Goal: Check status: Check status

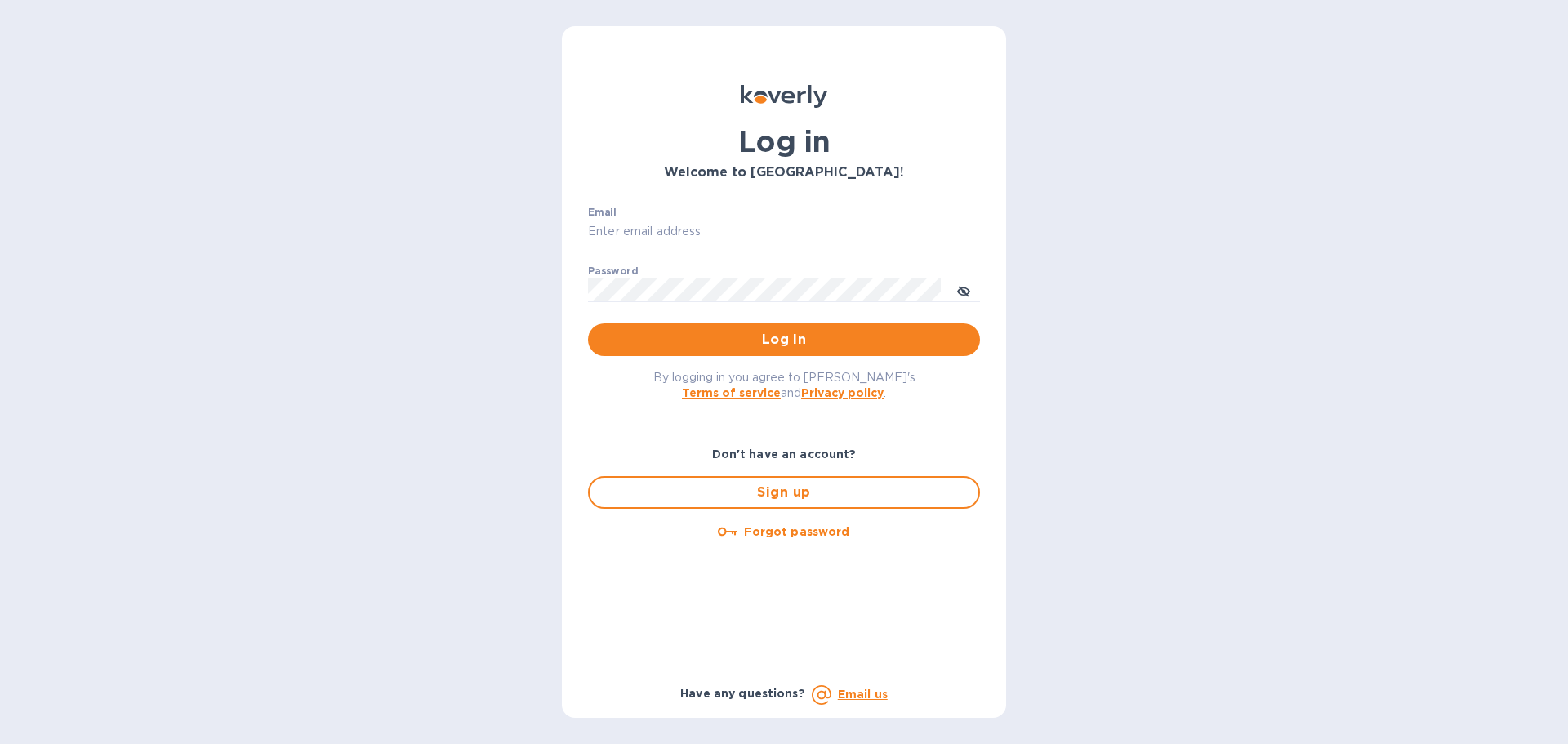
click at [631, 222] on input "Email" at bounding box center [784, 232] width 392 height 24
type input "[EMAIL_ADDRESS][DOMAIN_NAME]"
click at [760, 335] on span "Log in" at bounding box center [784, 340] width 366 height 20
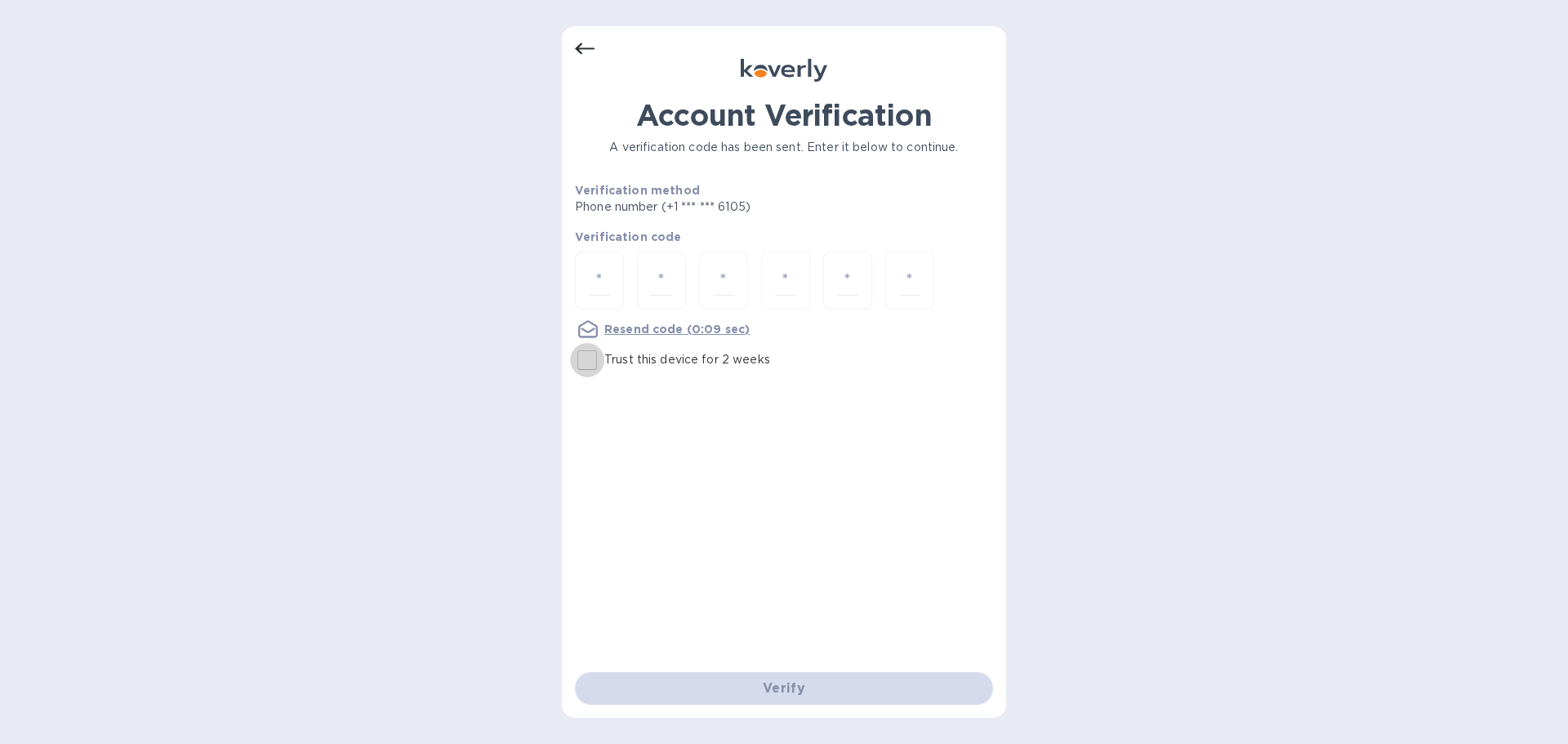
click at [588, 361] on input "Trust this device for 2 weeks" at bounding box center [587, 361] width 34 height 34
checkbox input "true"
click at [598, 276] on input "number" at bounding box center [600, 280] width 22 height 31
type input "5"
type input "9"
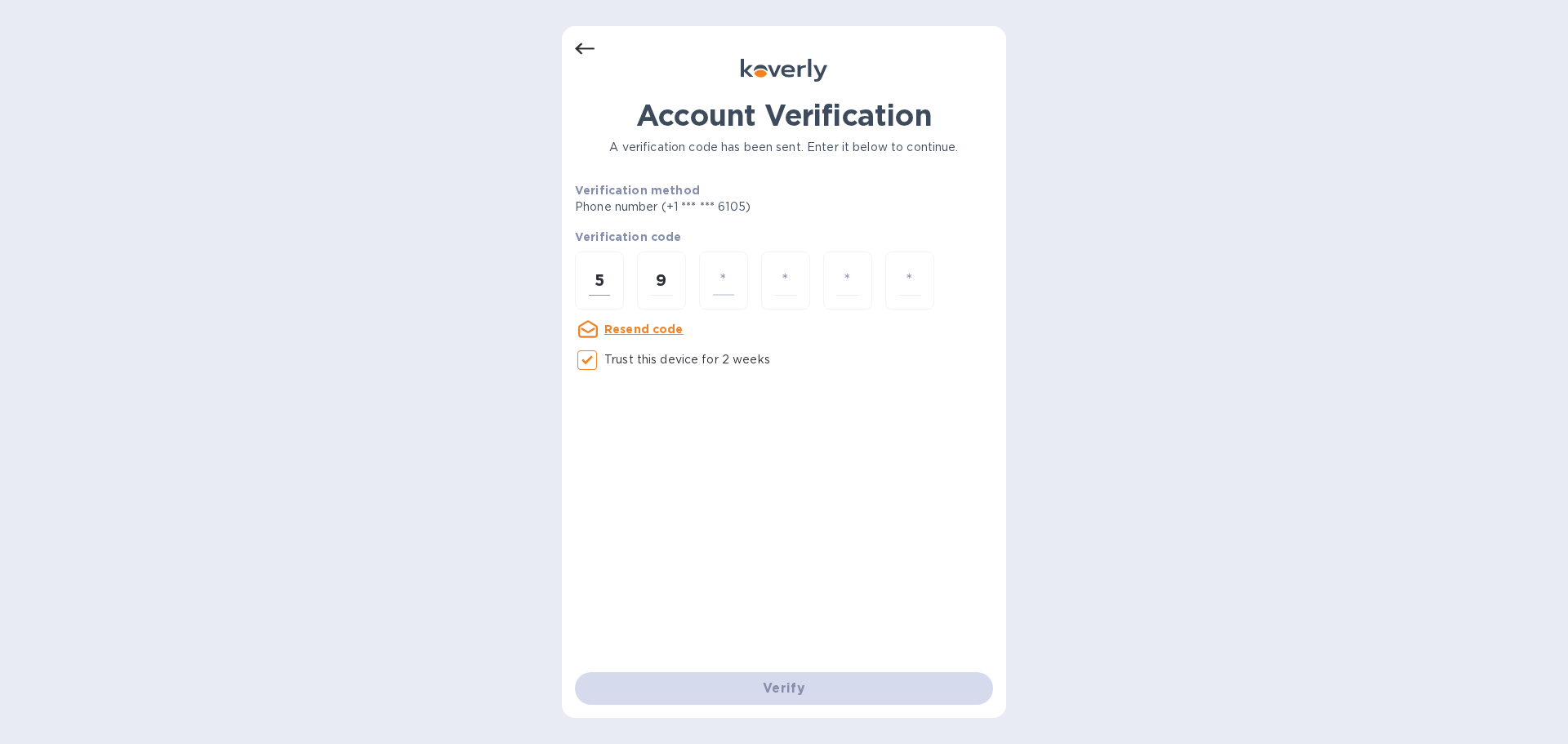
type input "7"
type input "5"
type input "0"
type input "5"
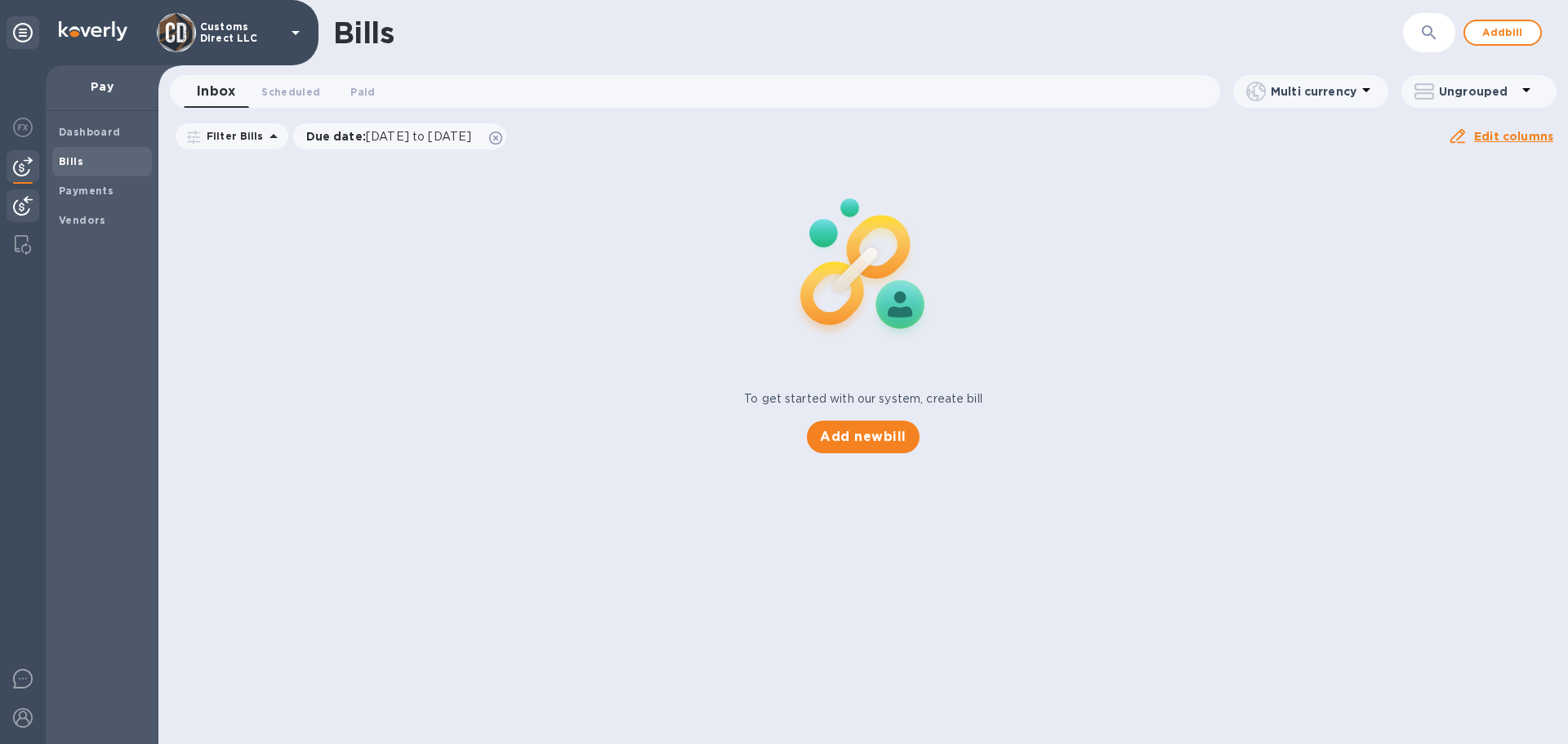
click at [28, 199] on img at bounding box center [23, 206] width 20 height 20
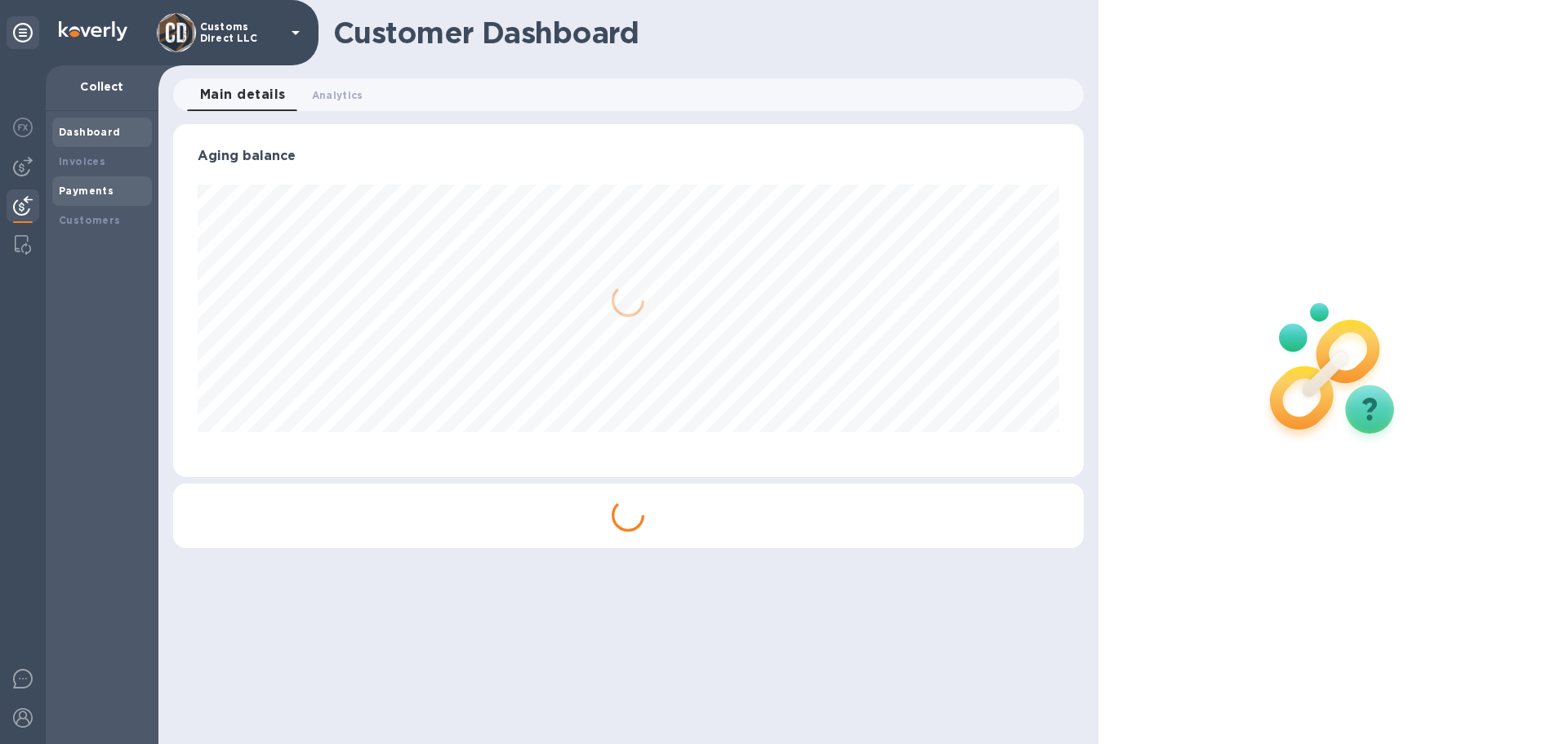
scroll to position [353, 910]
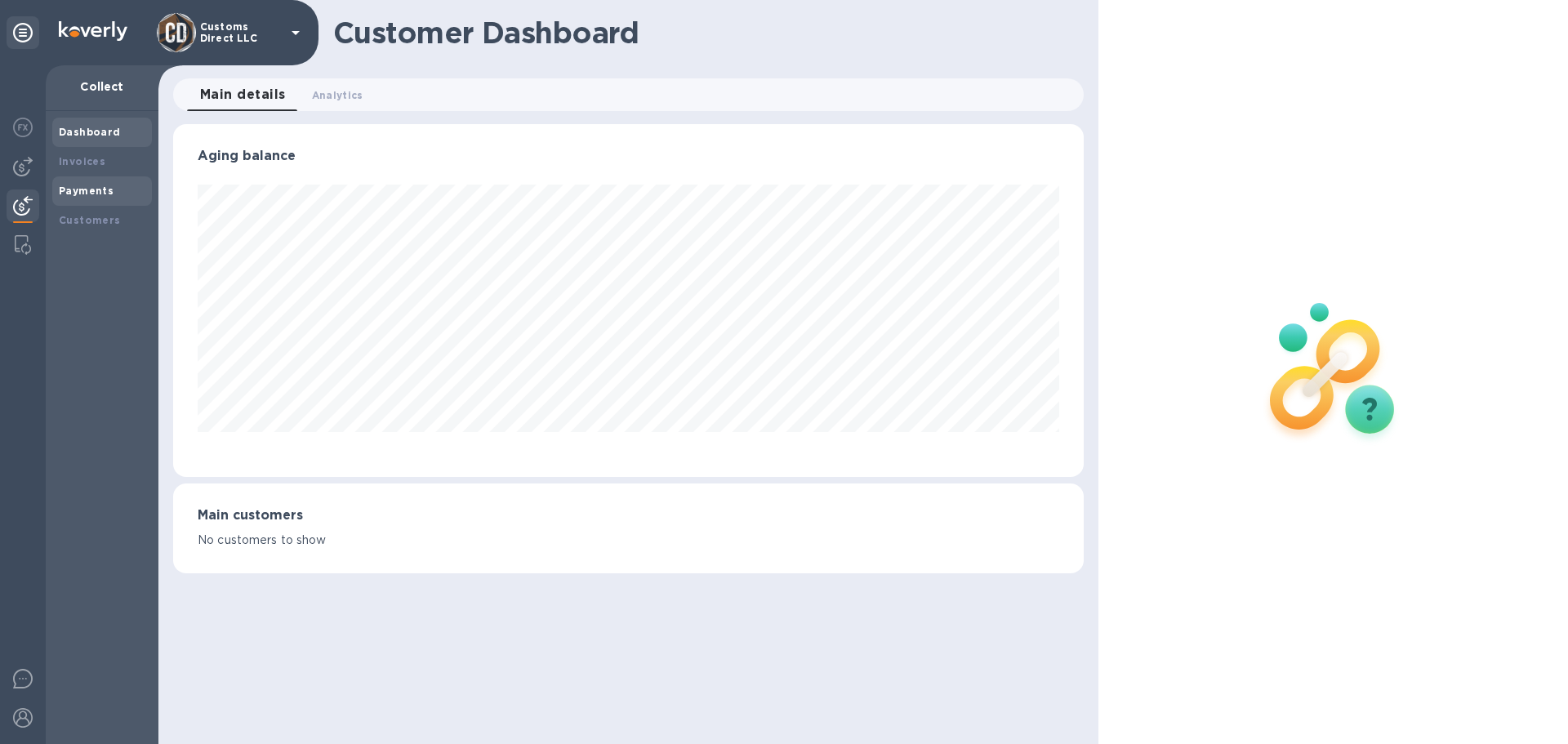
click at [84, 188] on b "Payments" at bounding box center [86, 191] width 55 height 13
